Goal: Navigation & Orientation: Find specific page/section

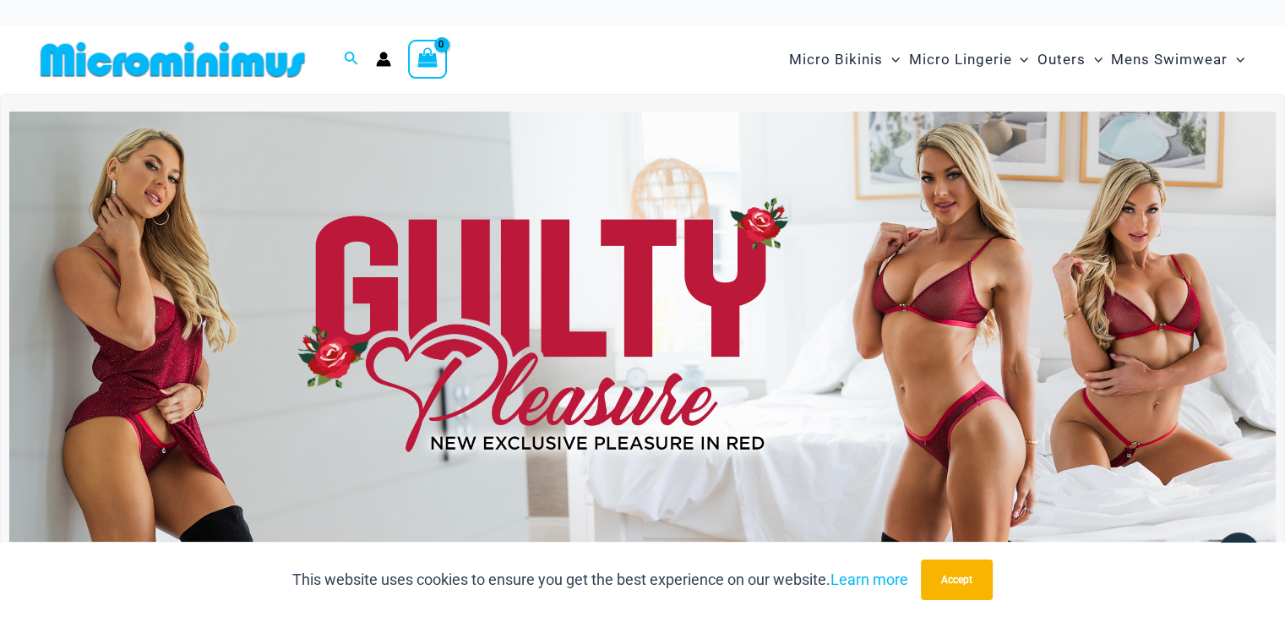
click at [638, 370] on img at bounding box center [642, 327] width 1267 height 430
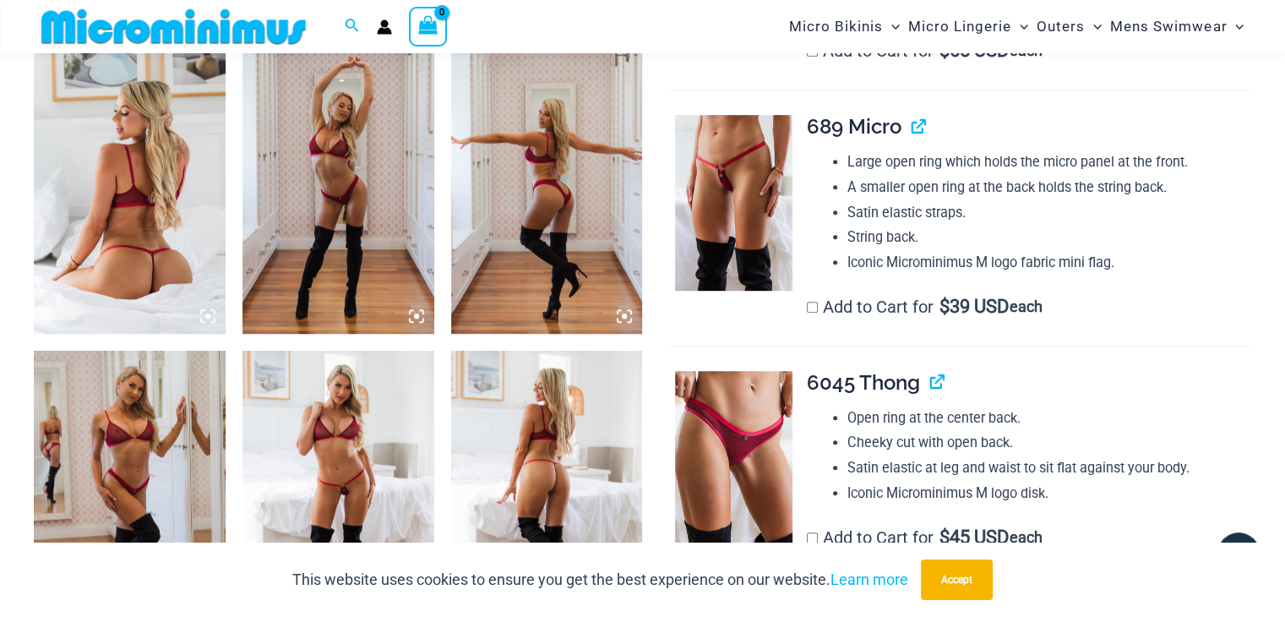
scroll to position [1153, 0]
